Goal: Information Seeking & Learning: Learn about a topic

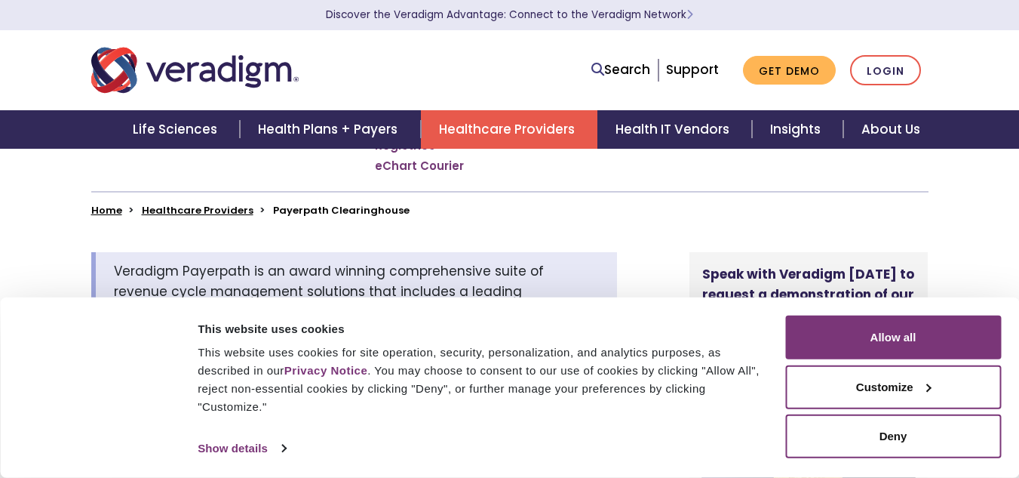
scroll to position [377, 0]
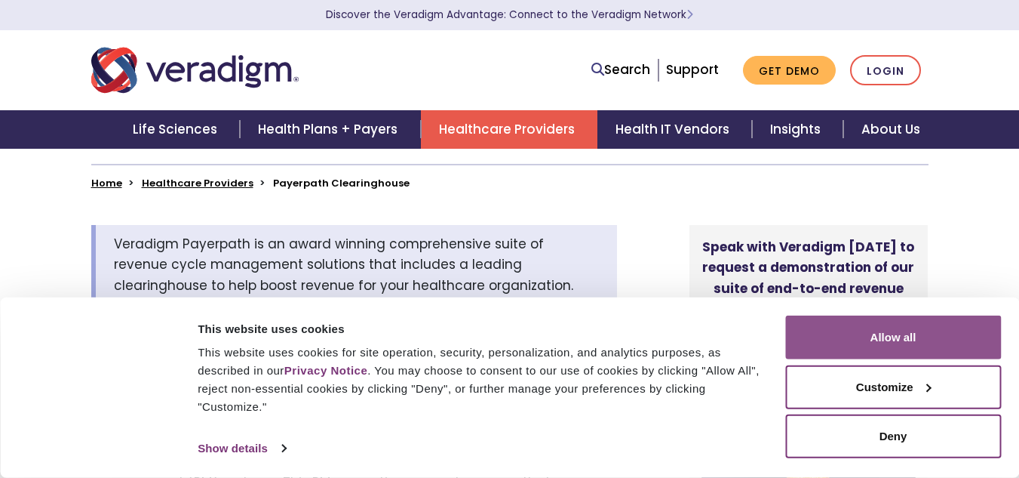
click at [860, 335] on button "Allow all" at bounding box center [893, 337] width 216 height 44
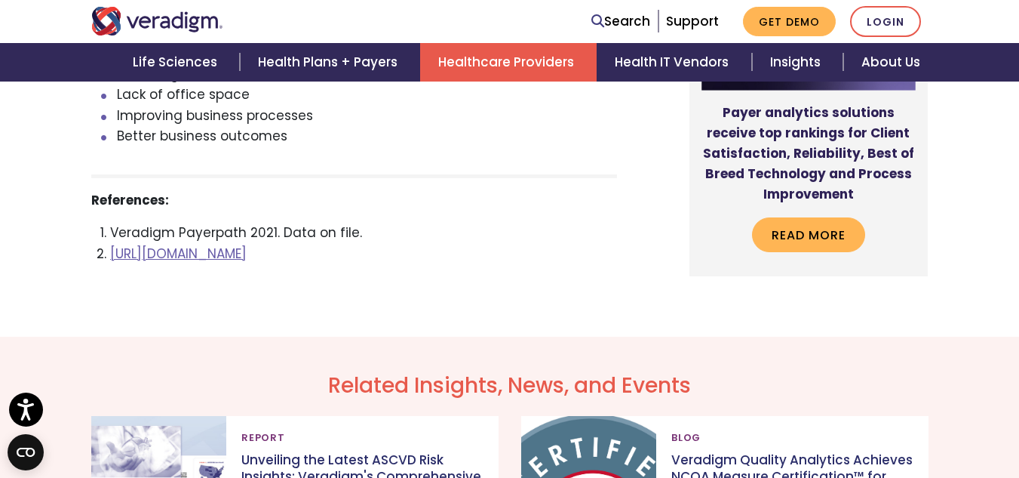
scroll to position [5357, 0]
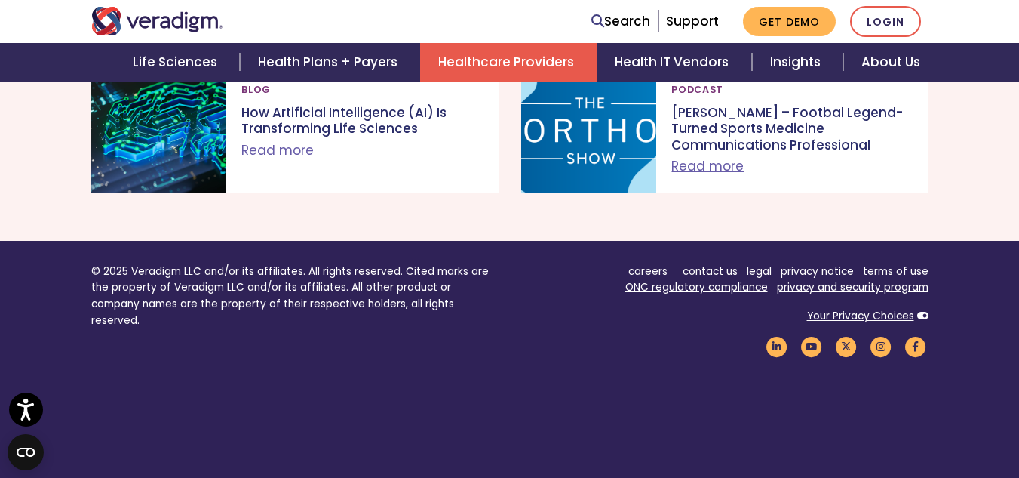
scroll to position [3997, 0]
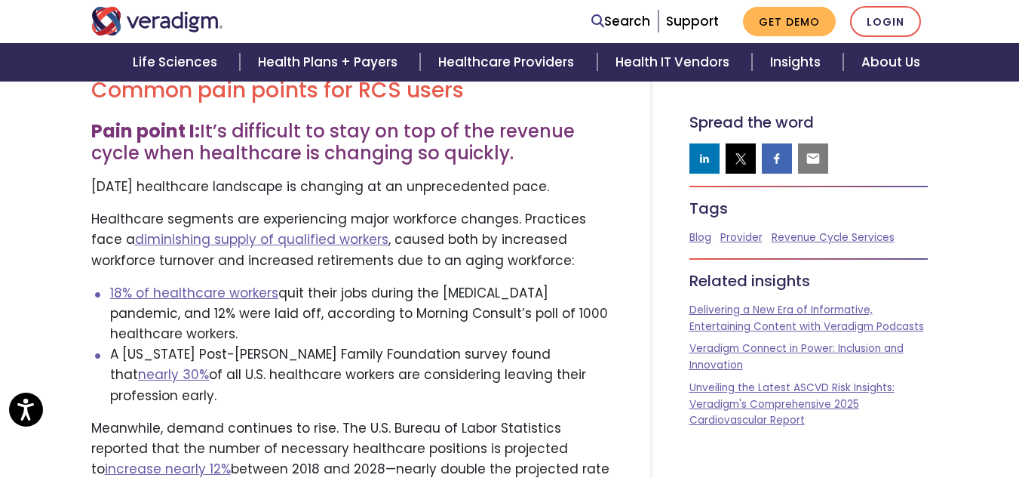
scroll to position [905, 0]
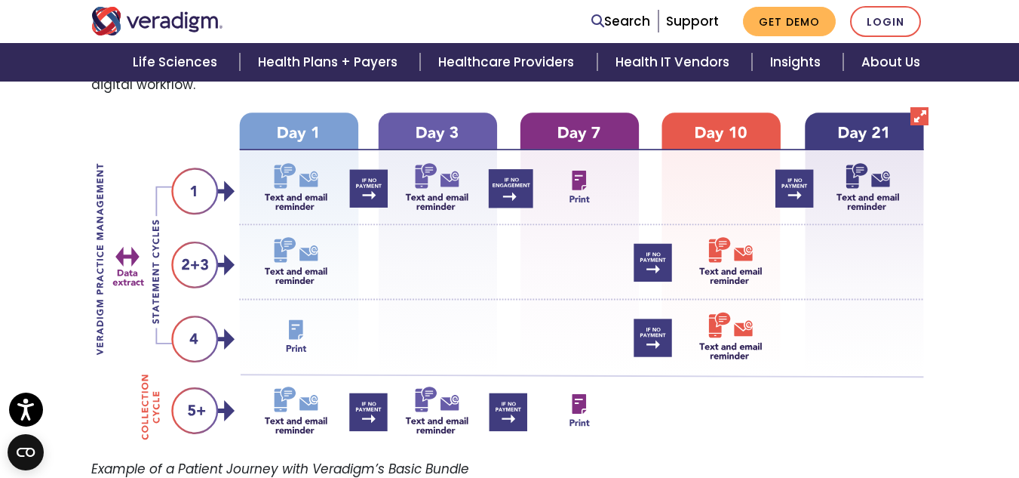
scroll to position [1434, 0]
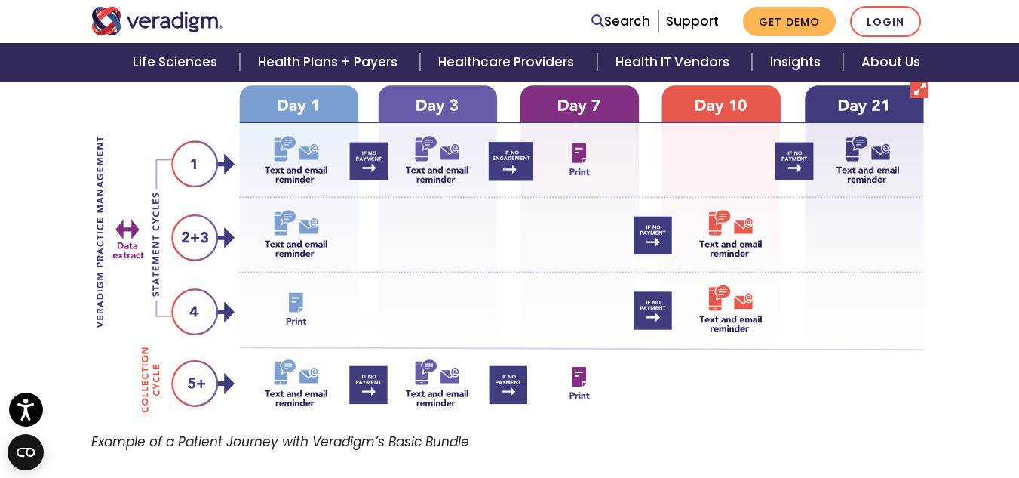
click at [214, 247] on img at bounding box center [509, 256] width 837 height 352
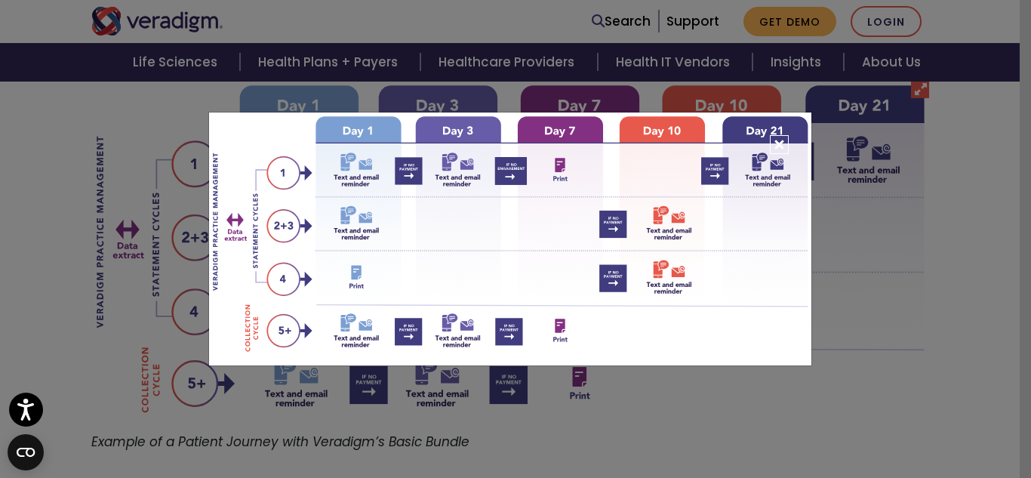
click at [780, 147] on button "Close" at bounding box center [779, 144] width 19 height 19
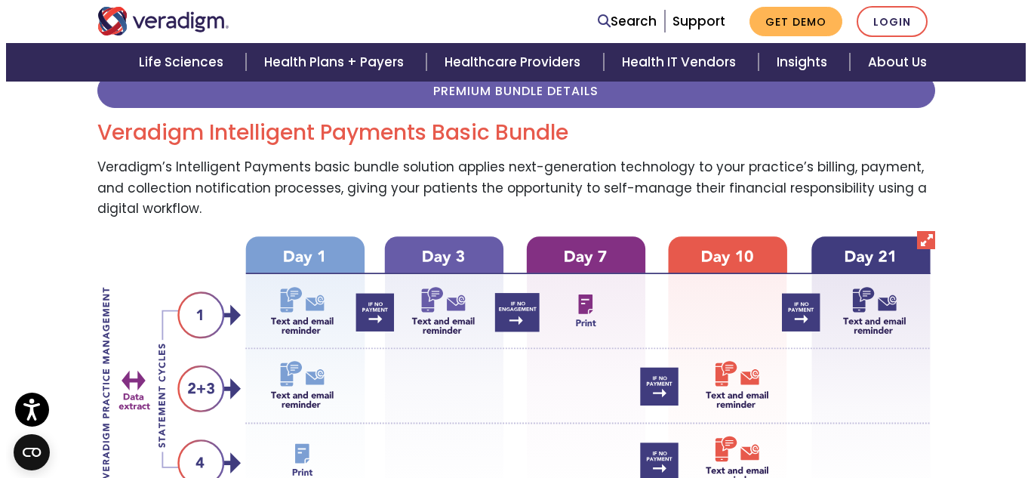
scroll to position [1358, 0]
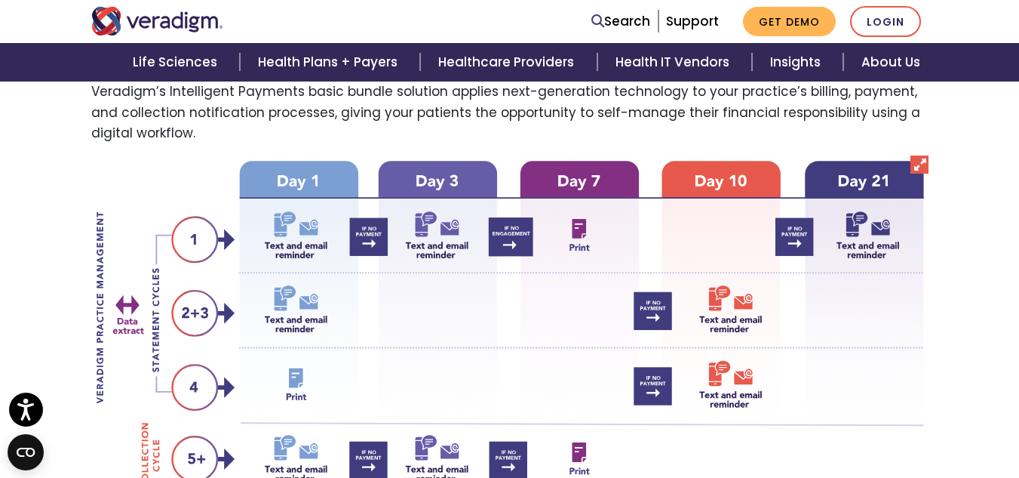
click at [423, 262] on img at bounding box center [509, 331] width 837 height 352
